Goal: Task Accomplishment & Management: Use online tool/utility

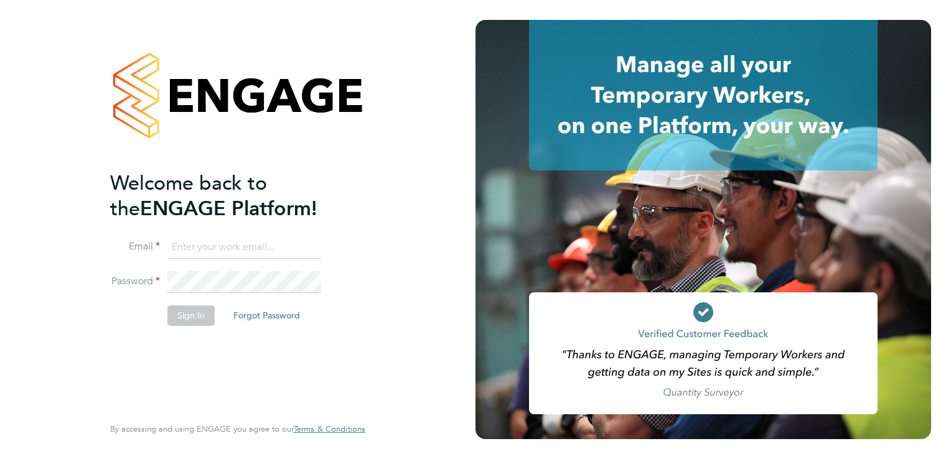
type input "beckycrawley@tempestresourcing.co.uk"
click at [185, 315] on button "Sign In" at bounding box center [190, 316] width 47 height 20
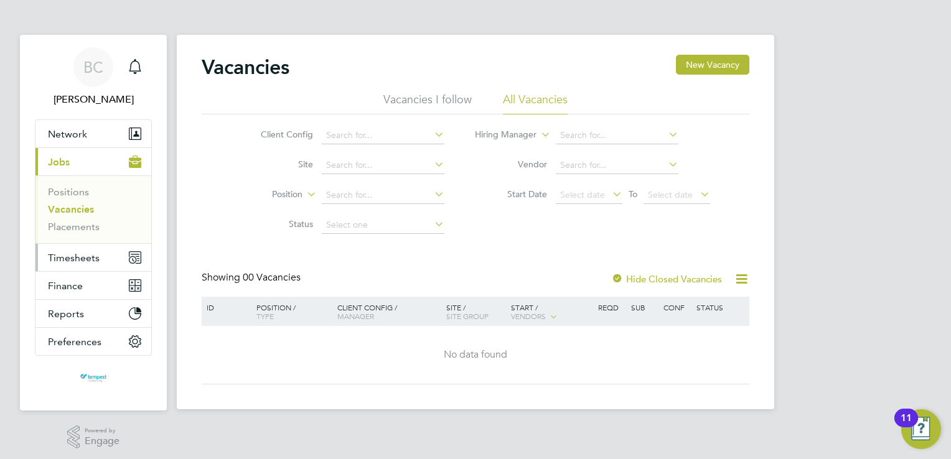
click at [72, 250] on button "Timesheets" at bounding box center [93, 257] width 116 height 27
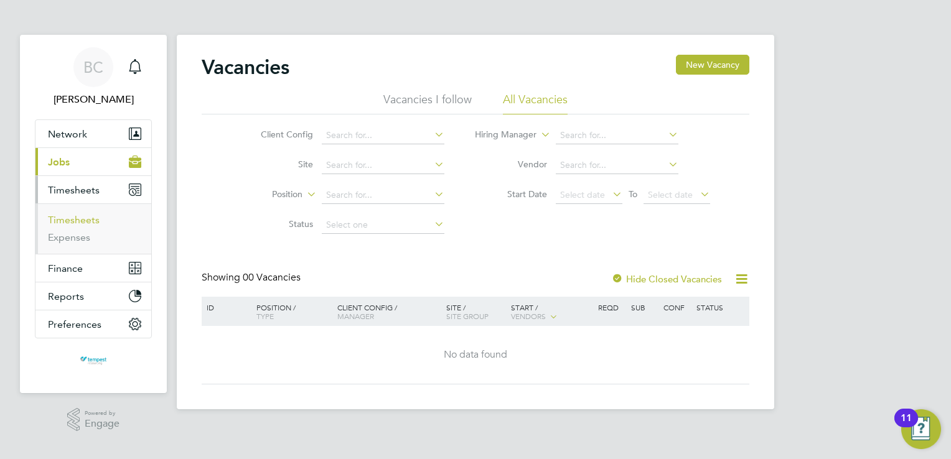
click at [74, 220] on link "Timesheets" at bounding box center [74, 220] width 52 height 12
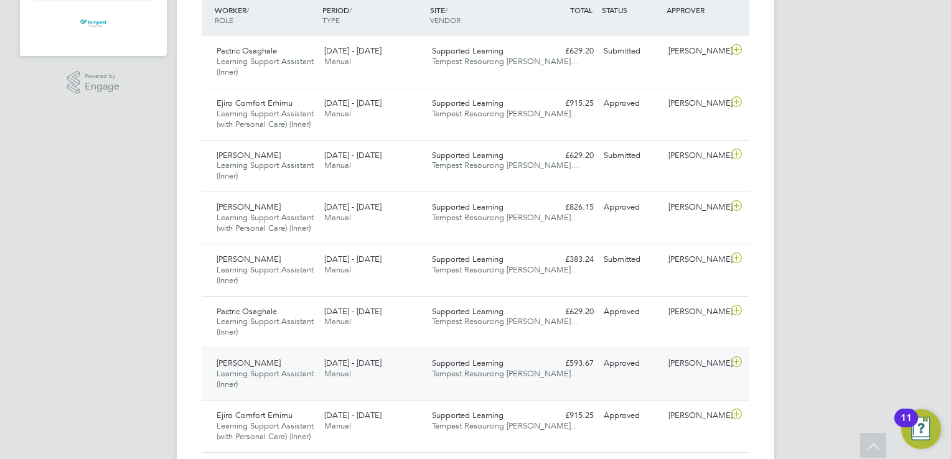
click at [392, 377] on div "[DATE] - [DATE] Manual" at bounding box center [373, 368] width 108 height 31
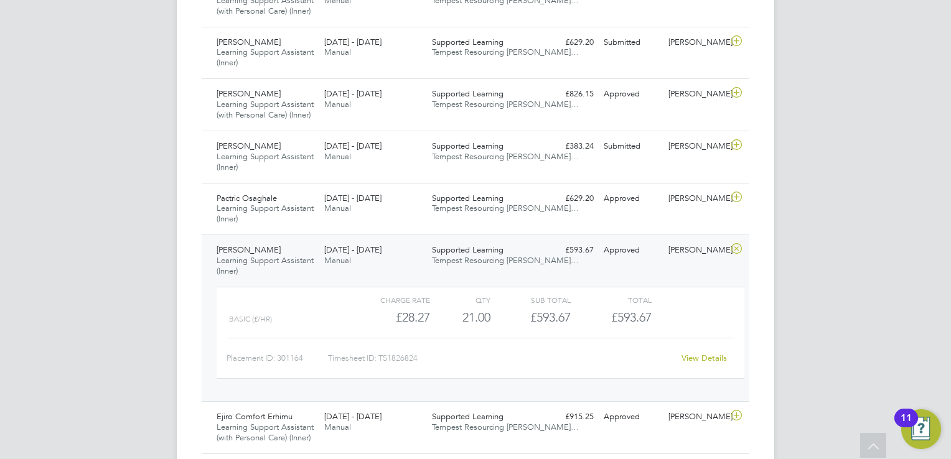
click at [699, 356] on link "View Details" at bounding box center [703, 358] width 45 height 11
